Goal: Find specific page/section: Find specific page/section

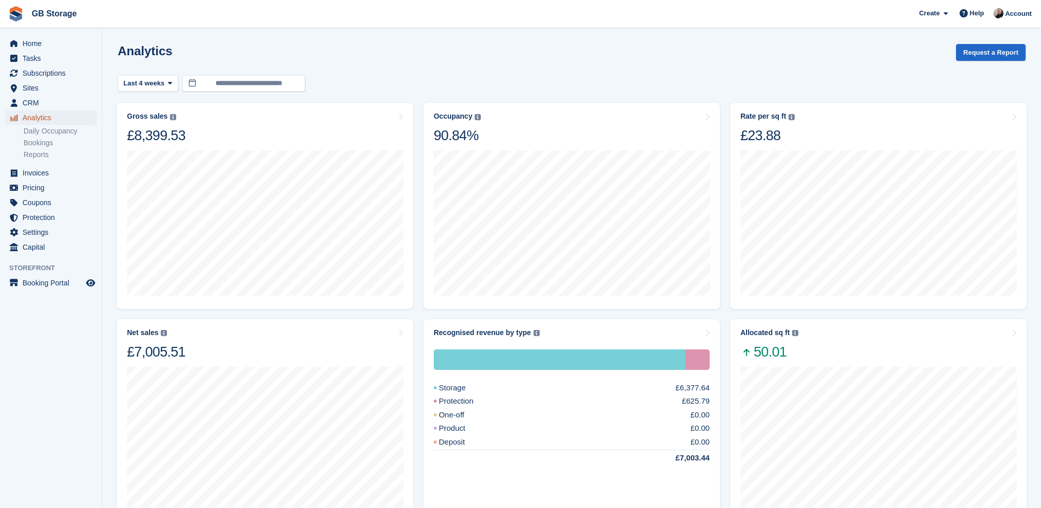
click at [38, 116] on span "Analytics" at bounding box center [53, 118] width 61 height 14
click at [31, 42] on span "Home" at bounding box center [53, 43] width 61 height 14
click at [45, 116] on span "Analytics" at bounding box center [53, 118] width 61 height 14
